Goal: Navigation & Orientation: Find specific page/section

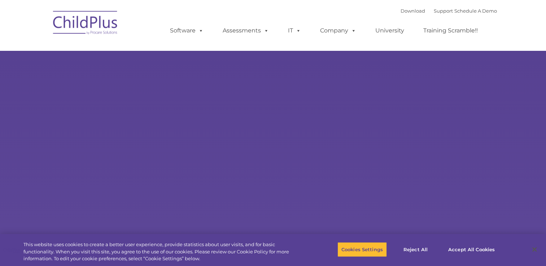
select select "MEDIUM"
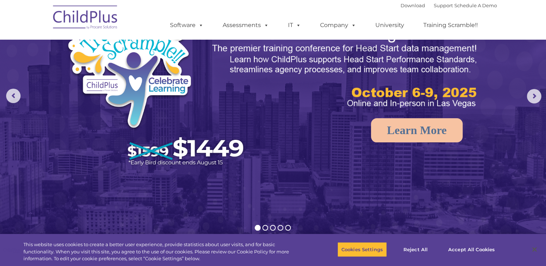
click at [513, 106] on img at bounding box center [273, 128] width 546 height 344
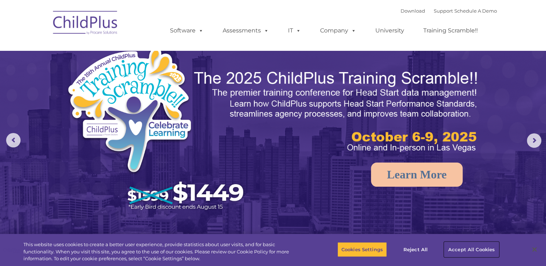
click at [466, 248] on button "Accept All Cookies" at bounding box center [471, 249] width 55 height 15
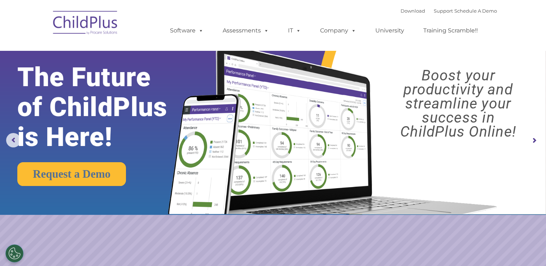
click at [296, 17] on ul "Software ChildPlus: The original and most widely-used Head Start data managemen…" at bounding box center [326, 30] width 341 height 29
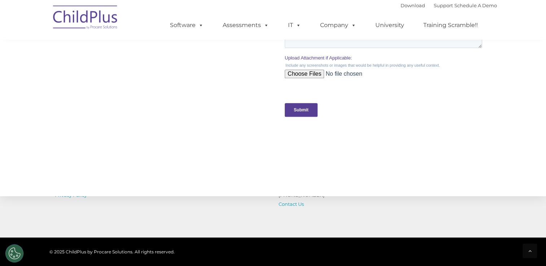
scroll to position [713, 0]
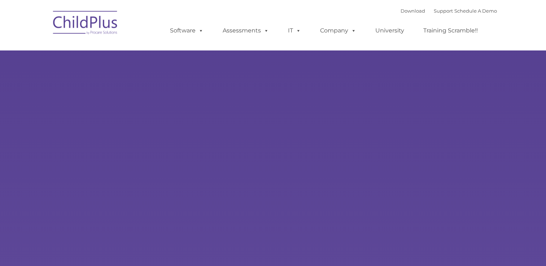
type input ""
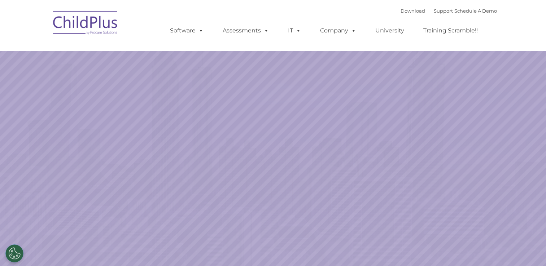
select select "MEDIUM"
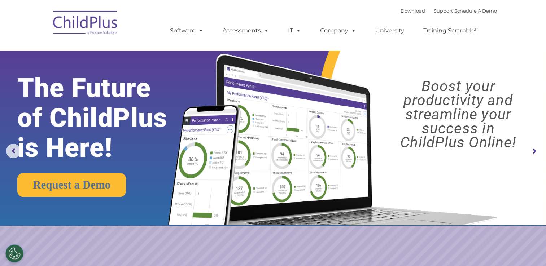
click at [246, 6] on div "Download Support | Schedule A Demo  MENU MENU Software ChildPlus: The original…" at bounding box center [326, 25] width 341 height 40
click at [73, 20] on img at bounding box center [85, 24] width 72 height 36
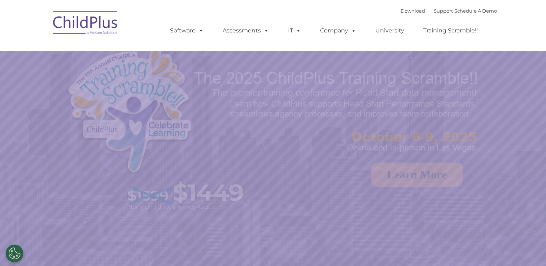
select select "MEDIUM"
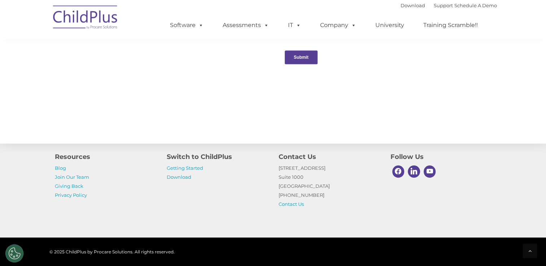
scroll to position [807, 0]
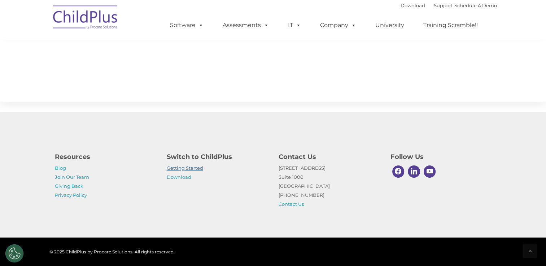
click at [184, 169] on link "Getting Started" at bounding box center [185, 168] width 36 height 6
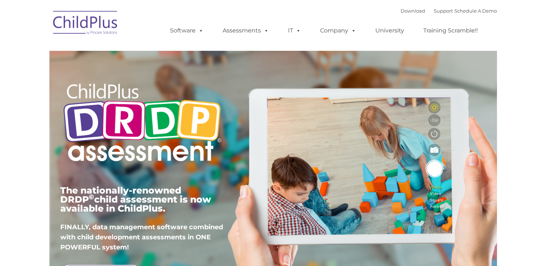
type input ""
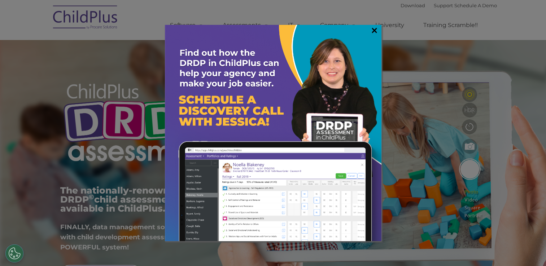
click at [372, 31] on link "×" at bounding box center [374, 30] width 8 height 7
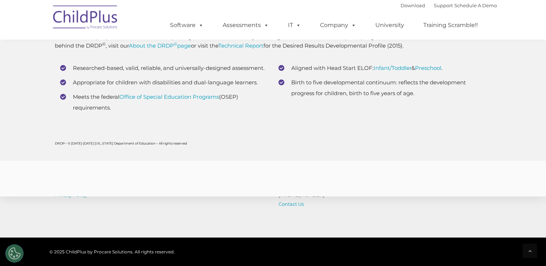
scroll to position [2767, 0]
